Goal: Task Accomplishment & Management: Manage account settings

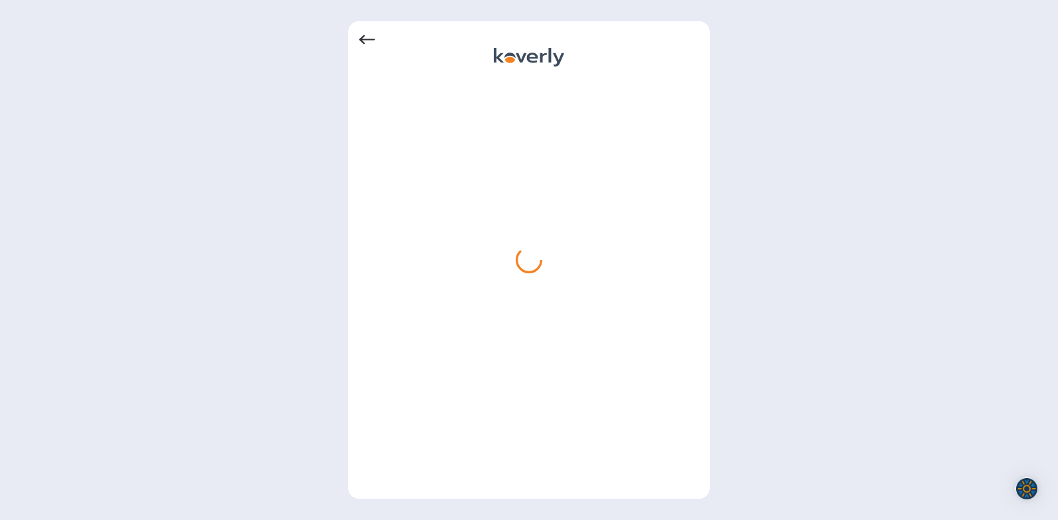
click at [365, 167] on div at bounding box center [529, 284] width 340 height 408
click at [361, 44] on icon at bounding box center [367, 40] width 16 height 16
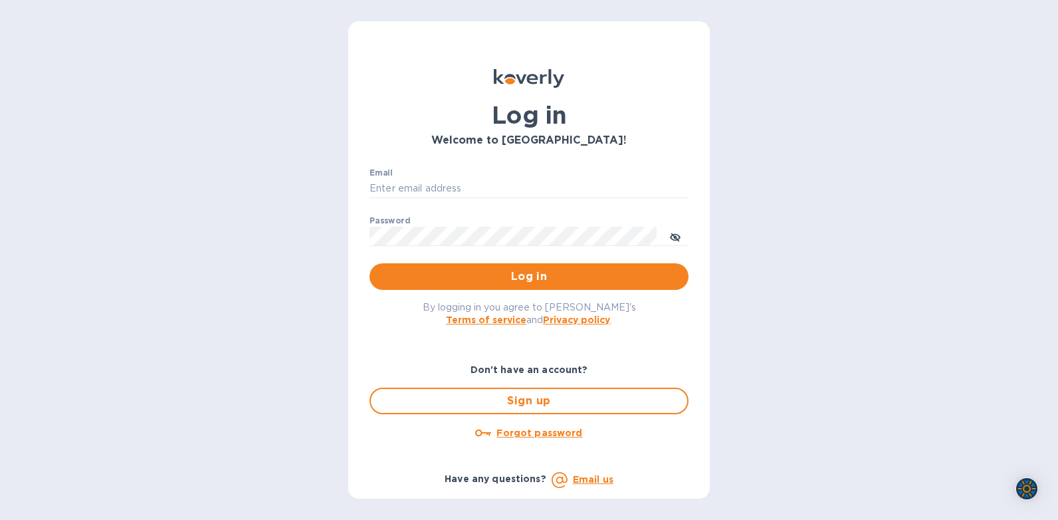
type input "[PERSON_NAME][EMAIL_ADDRESS][DOMAIN_NAME]"
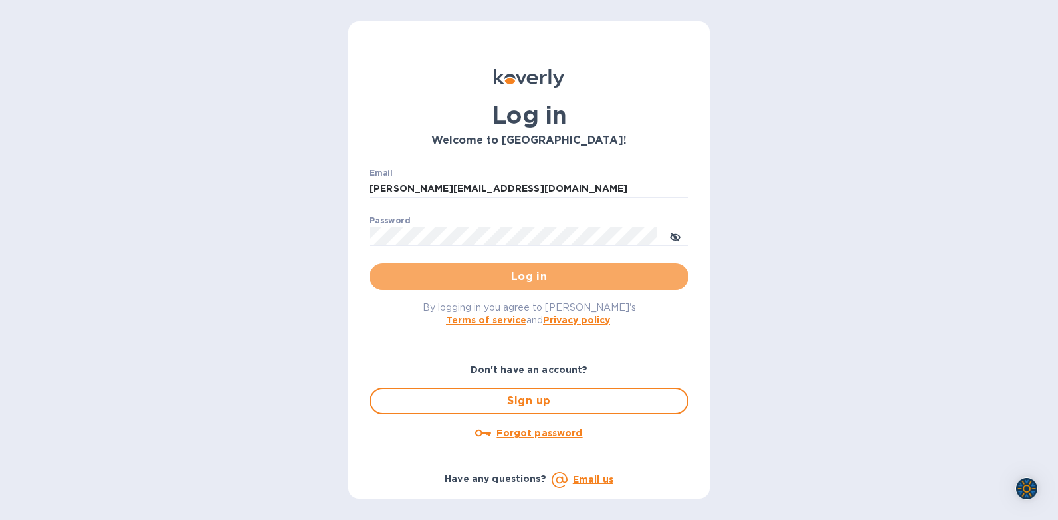
click at [500, 272] on span "Log in" at bounding box center [529, 276] width 298 height 16
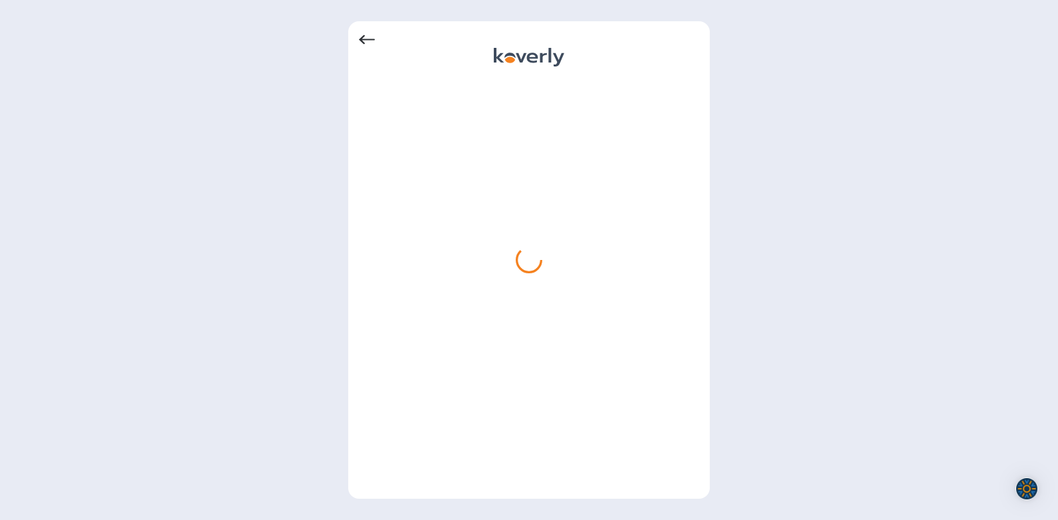
click at [365, 39] on icon at bounding box center [367, 40] width 16 height 16
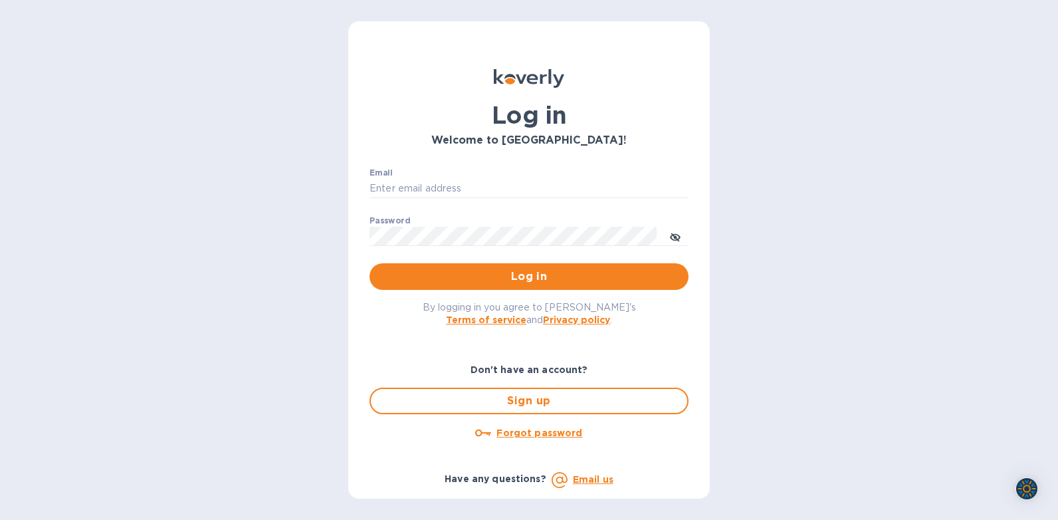
type input "[PERSON_NAME][EMAIL_ADDRESS][DOMAIN_NAME]"
click at [680, 241] on icon "toggle password visibility" at bounding box center [675, 237] width 11 height 11
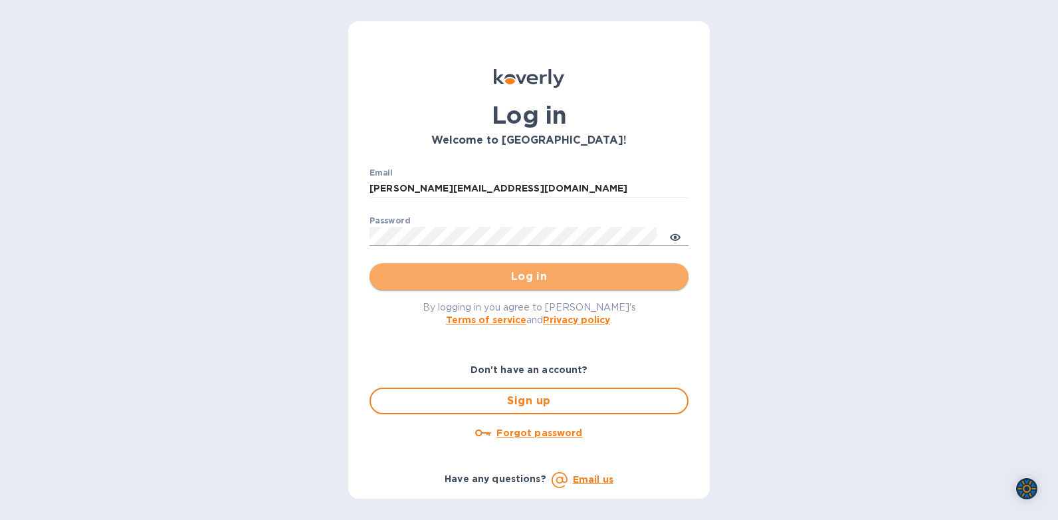
click at [499, 276] on span "Log in" at bounding box center [529, 276] width 298 height 16
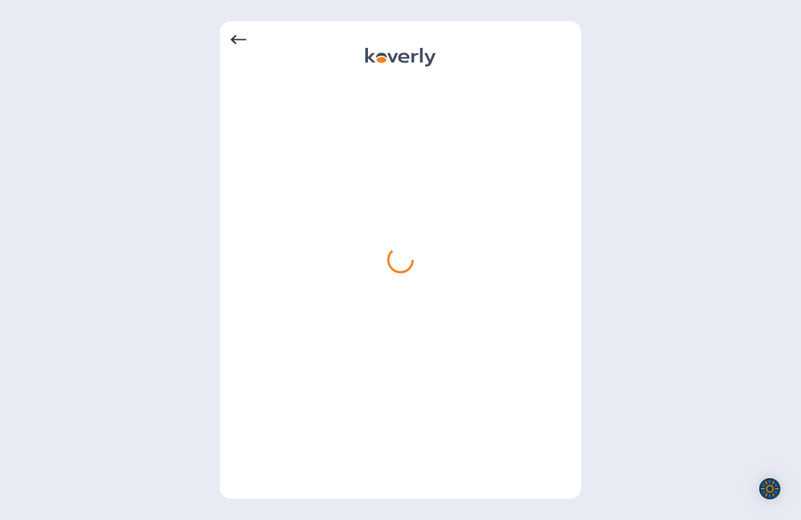
click at [326, 193] on div at bounding box center [401, 284] width 340 height 408
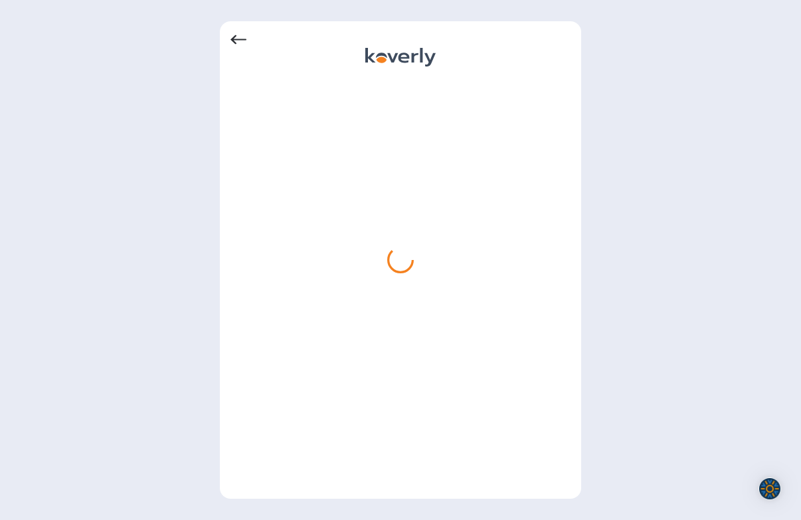
click at [326, 193] on div at bounding box center [401, 284] width 340 height 408
click at [631, 245] on div at bounding box center [400, 260] width 801 height 520
